Goal: Task Accomplishment & Management: Use online tool/utility

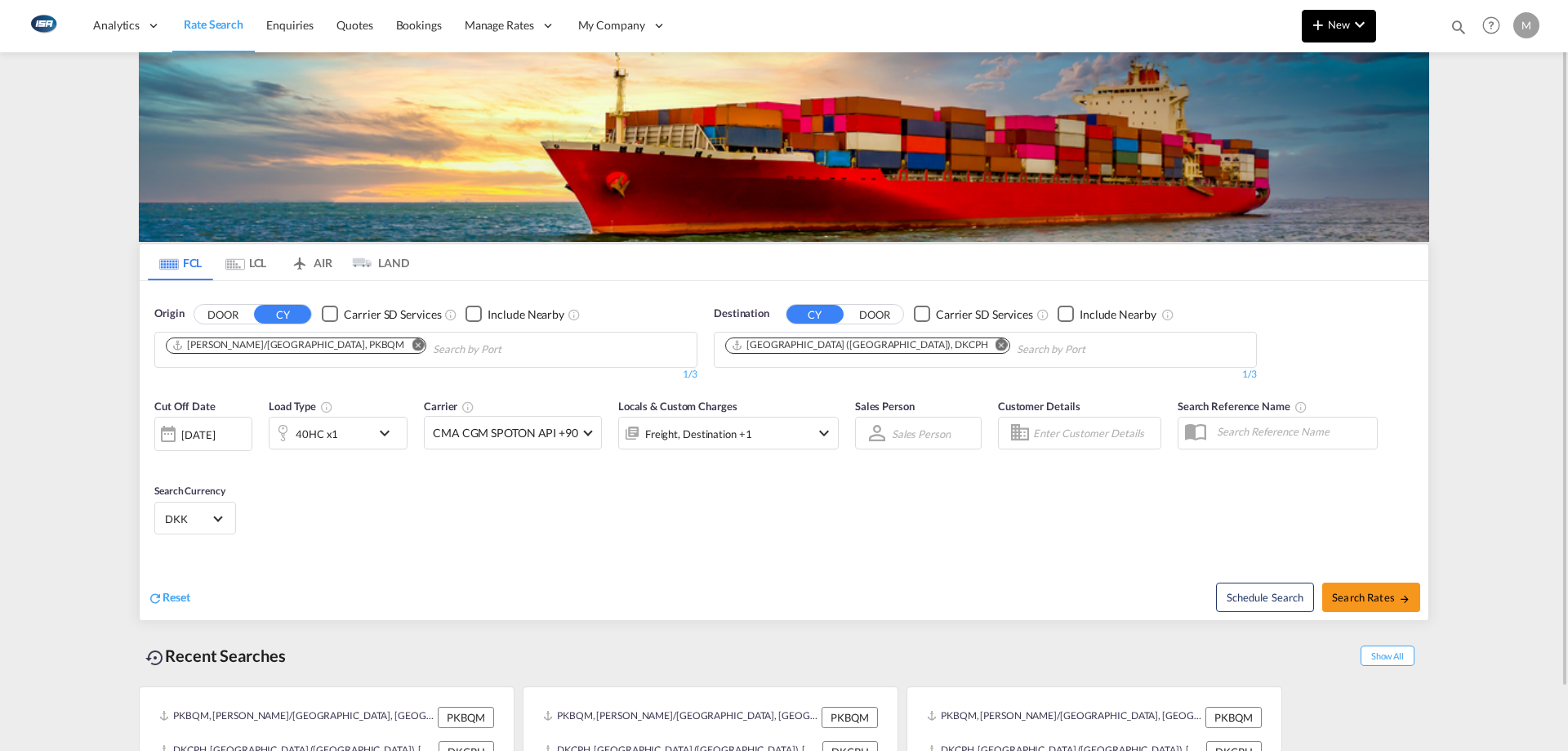
click at [1327, 16] on md-icon "icon-plus 400-fg" at bounding box center [1317, 24] width 20 height 20
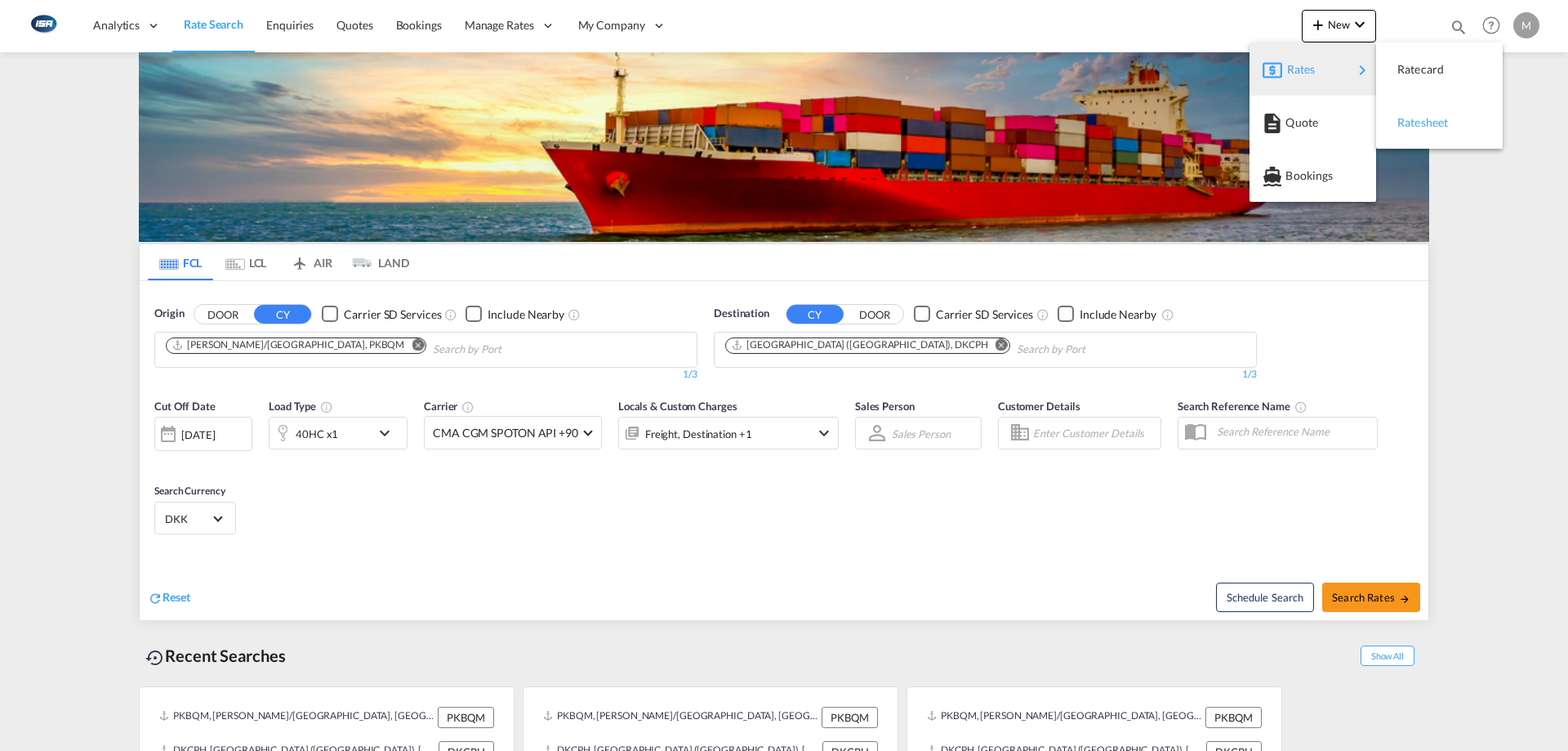
click at [1415, 118] on span "Ratesheet" at bounding box center [1406, 122] width 18 height 33
